Goal: Task Accomplishment & Management: Use online tool/utility

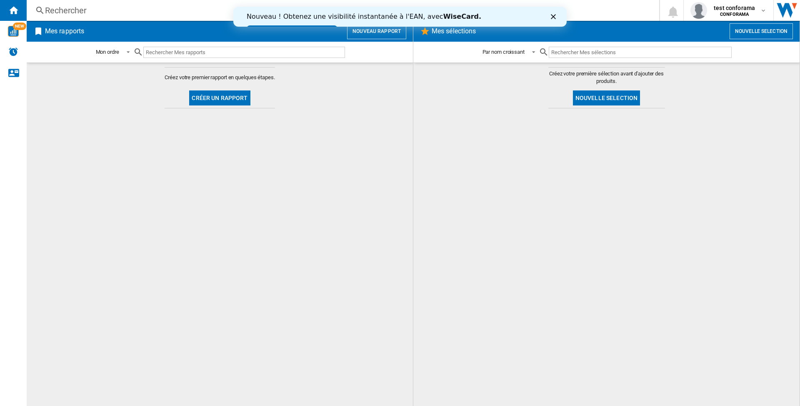
click at [554, 17] on icon "Fermer" at bounding box center [553, 16] width 5 height 5
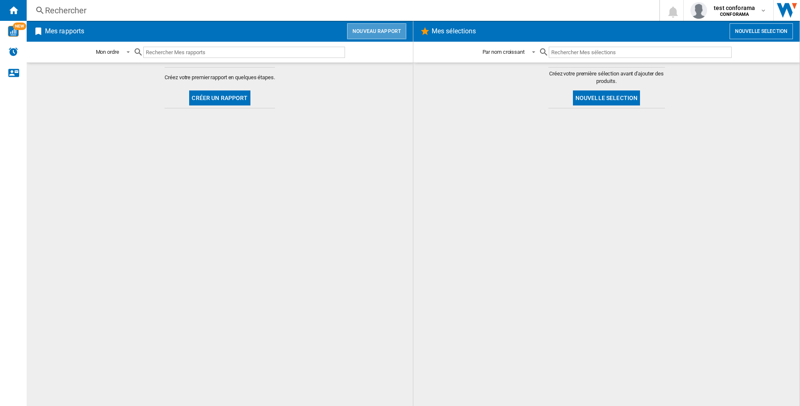
click at [384, 29] on button "Nouveau rapport" at bounding box center [376, 31] width 59 height 16
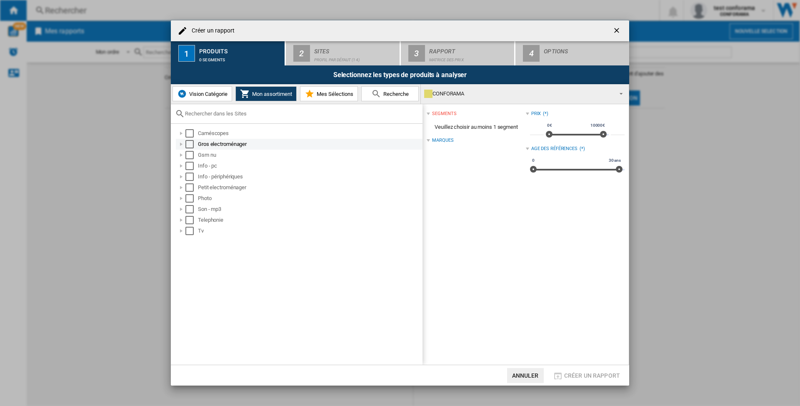
click at [179, 142] on div at bounding box center [181, 144] width 8 height 8
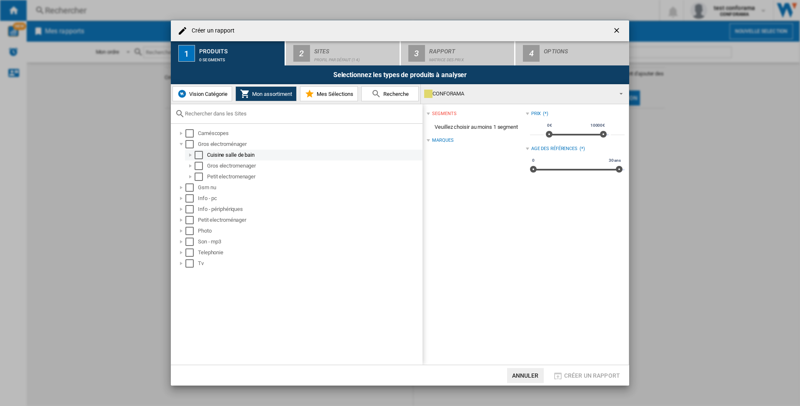
click at [199, 155] on div "Select" at bounding box center [199, 155] width 8 height 8
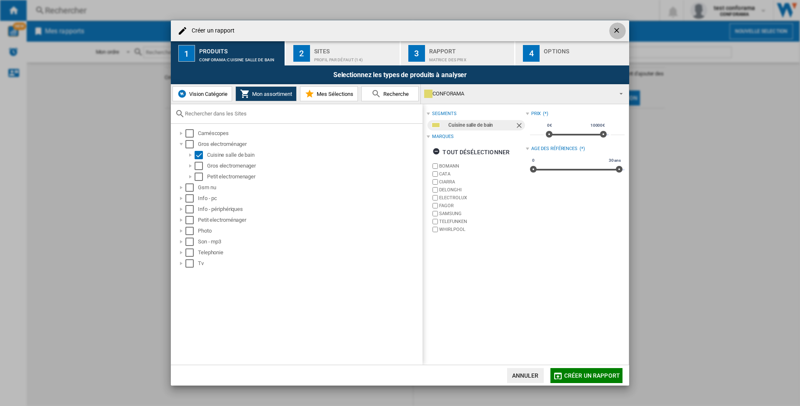
click at [616, 27] on ng-md-icon "getI18NText('BUTTONS.CLOSE_DIALOG')" at bounding box center [617, 31] width 10 height 10
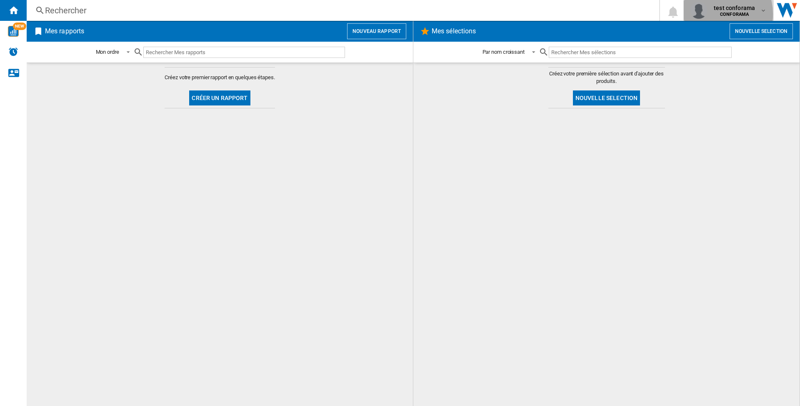
click at [717, 14] on span "CONFORAMA" at bounding box center [734, 14] width 41 height 5
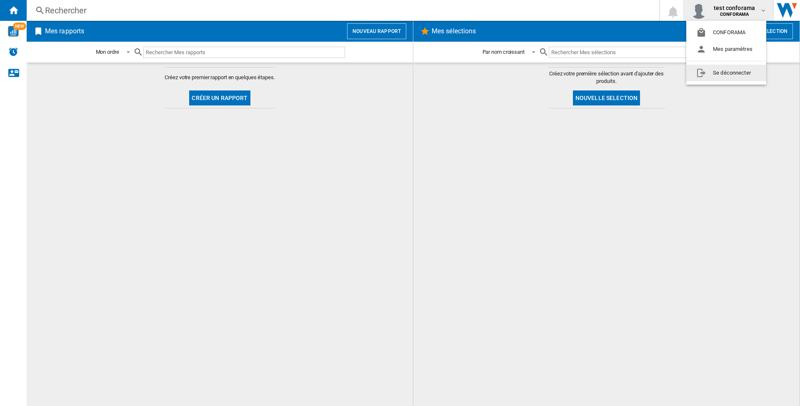
click at [709, 72] on button "Se déconnecter" at bounding box center [726, 73] width 80 height 17
